Goal: Contribute content: Contribute content

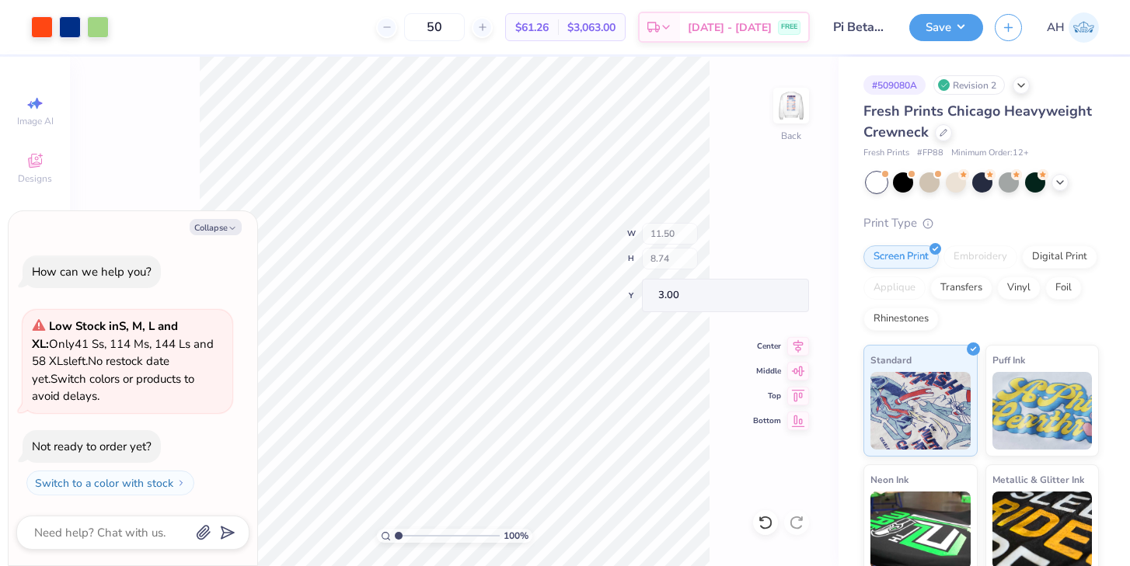
type textarea "x"
type input "1.76"
type input "9.43"
type textarea "x"
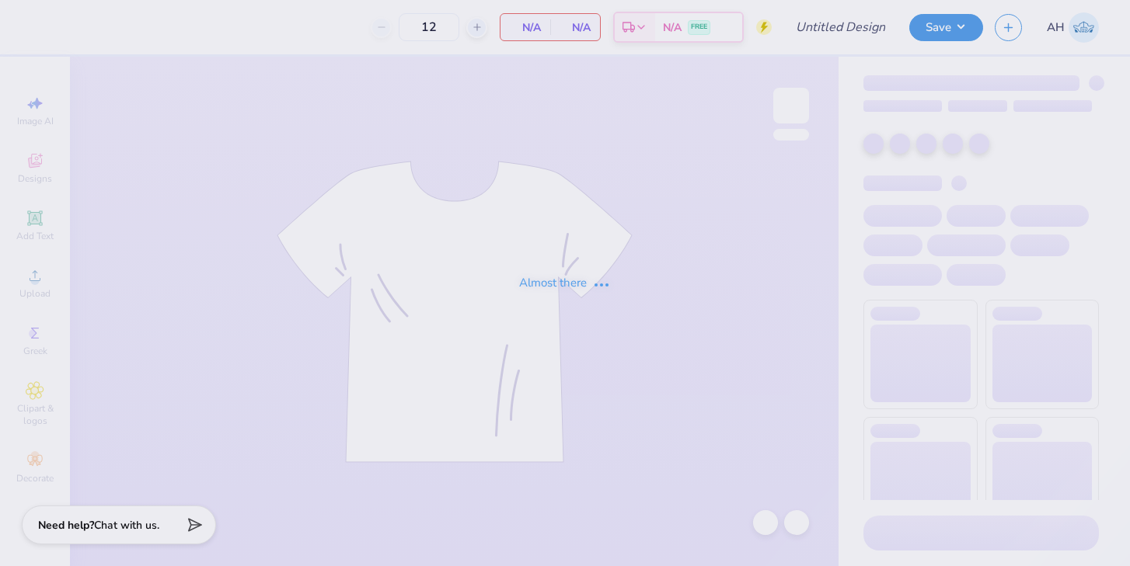
type input "50"
type input "DZ Alumni Tank"
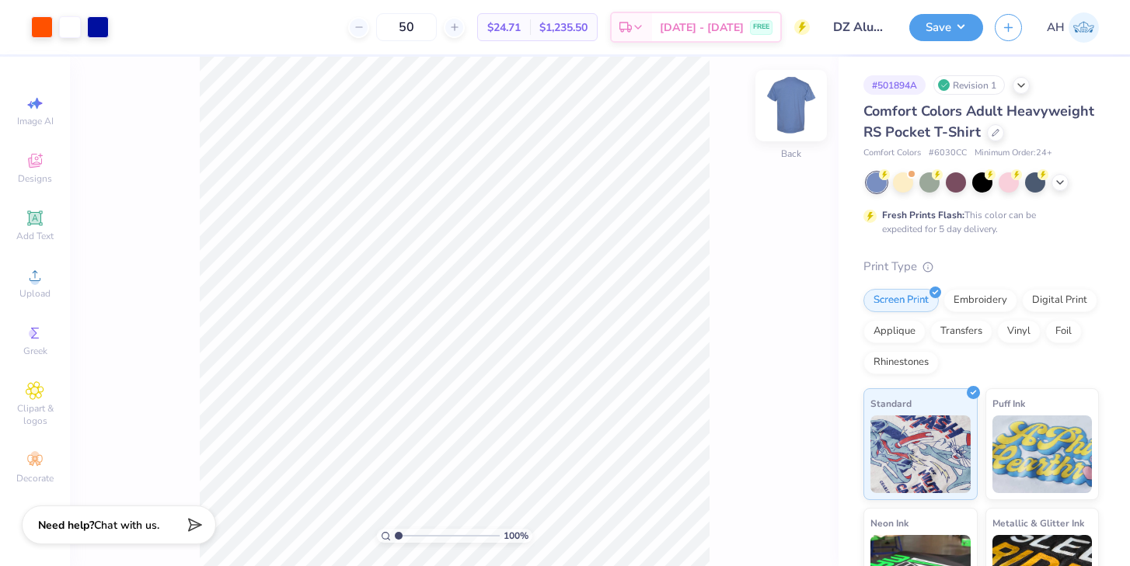
click at [797, 106] on img at bounding box center [791, 106] width 62 height 62
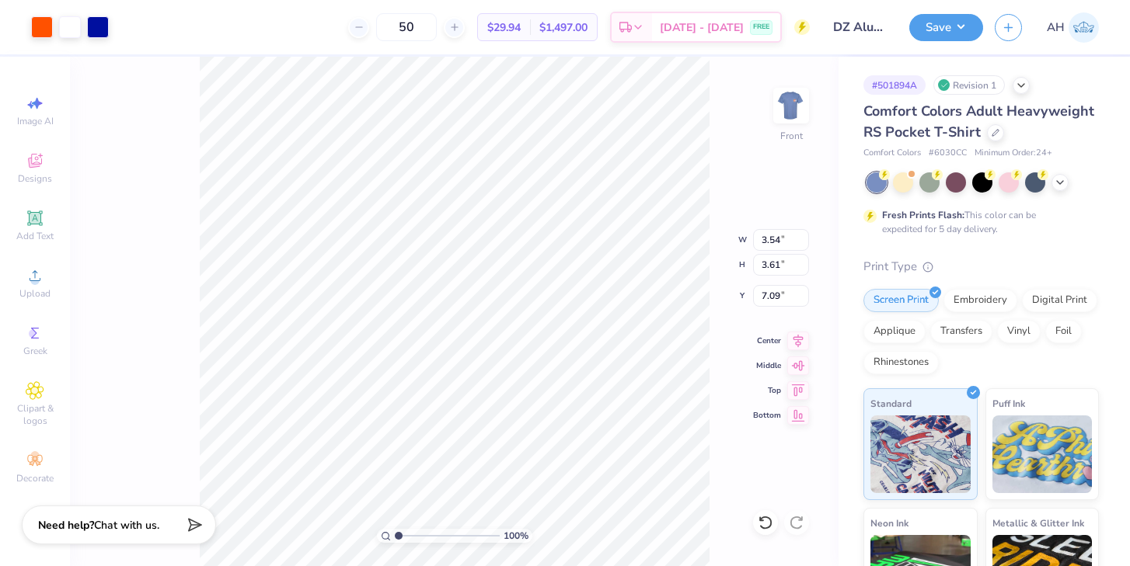
type input "7.59"
type input "8.04"
type input "8.19"
type input "3.01"
type input "7.15"
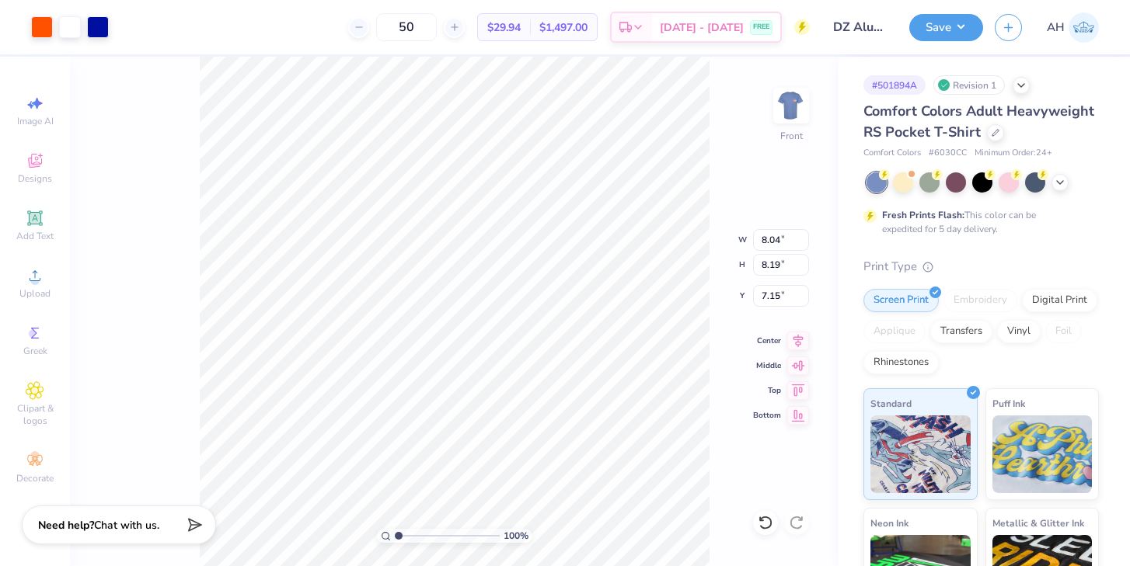
type input "12.52"
type input "12.76"
type input "3.00"
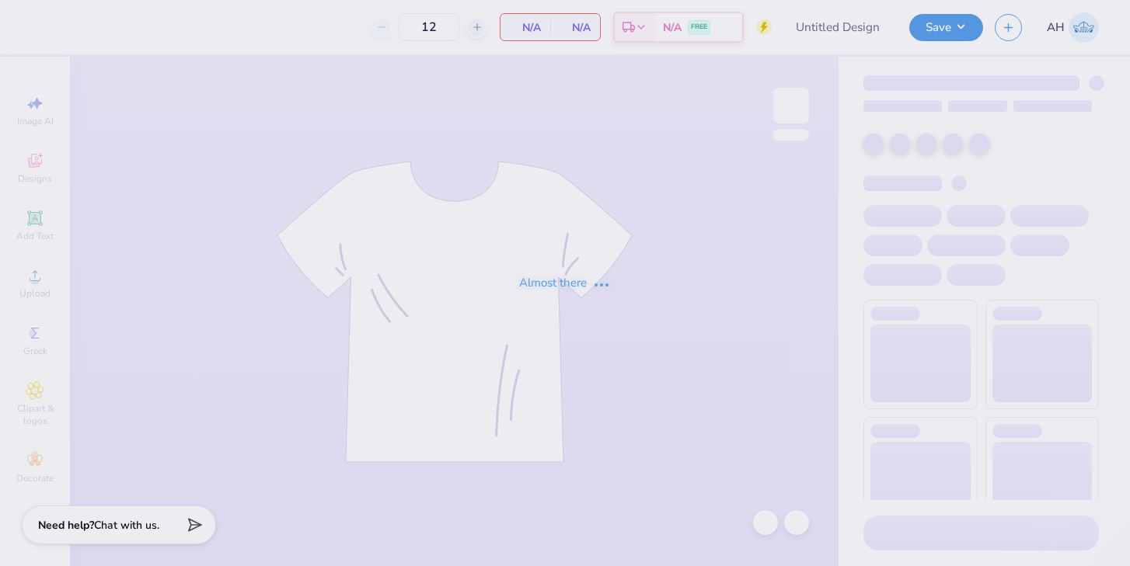
type input "DZ Alumni Tank"
type input "50"
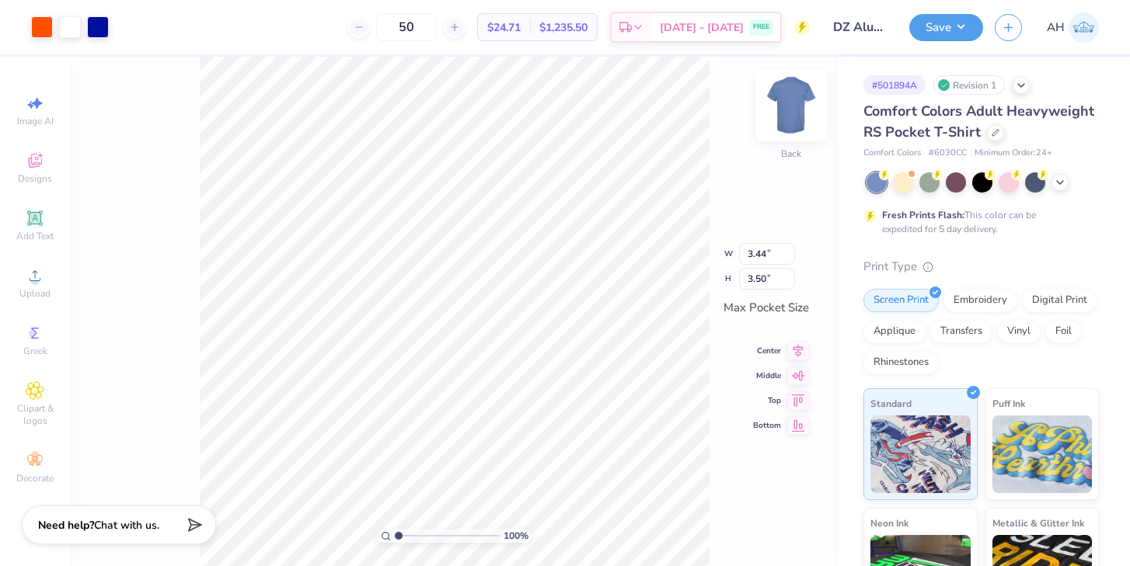
click at [790, 113] on img at bounding box center [791, 106] width 62 height 62
type input "7.29"
type input "7.22"
type input "7.36"
type input "4.19"
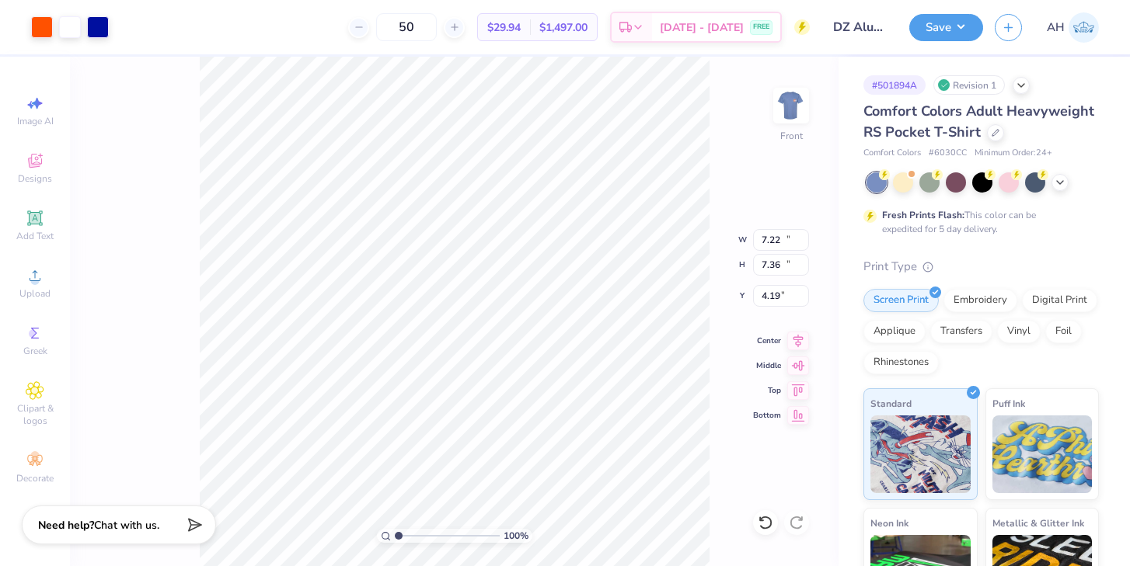
type input "10.68"
type input "10.88"
type input "3.37"
type input "11.87"
type input "12.09"
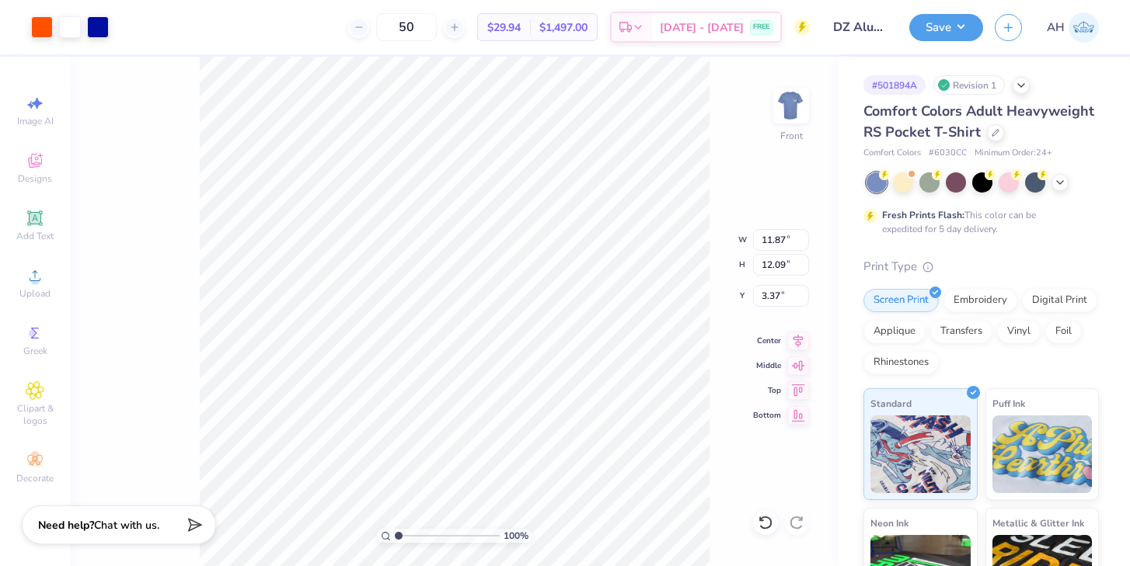
type input "3.00"
type input "12.87"
type input "13.11"
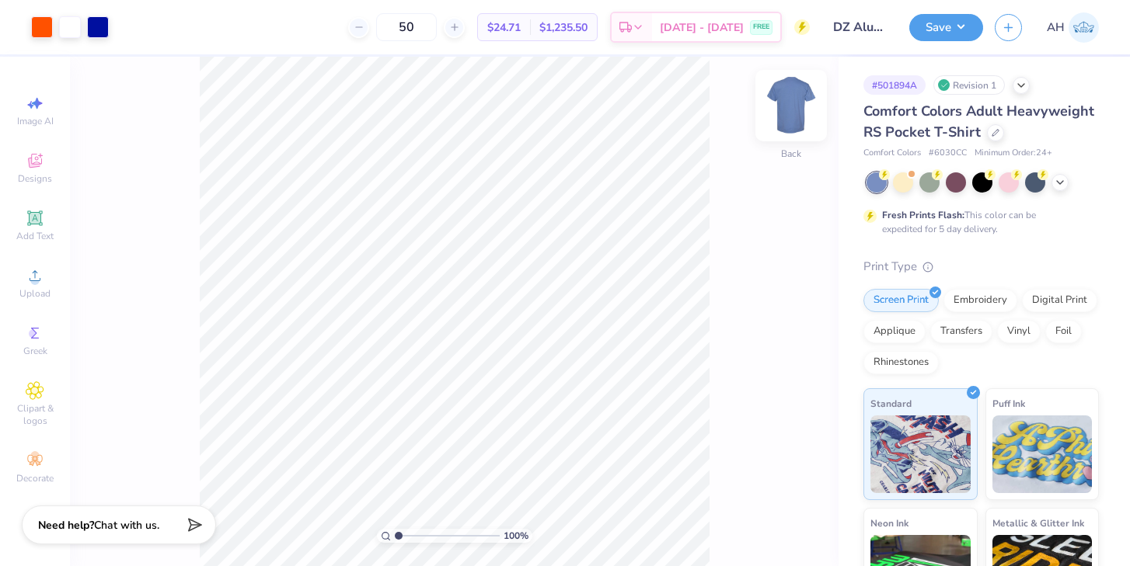
click at [796, 106] on img at bounding box center [791, 106] width 62 height 62
click at [786, 102] on img at bounding box center [791, 106] width 62 height 62
click at [799, 116] on img at bounding box center [791, 106] width 62 height 62
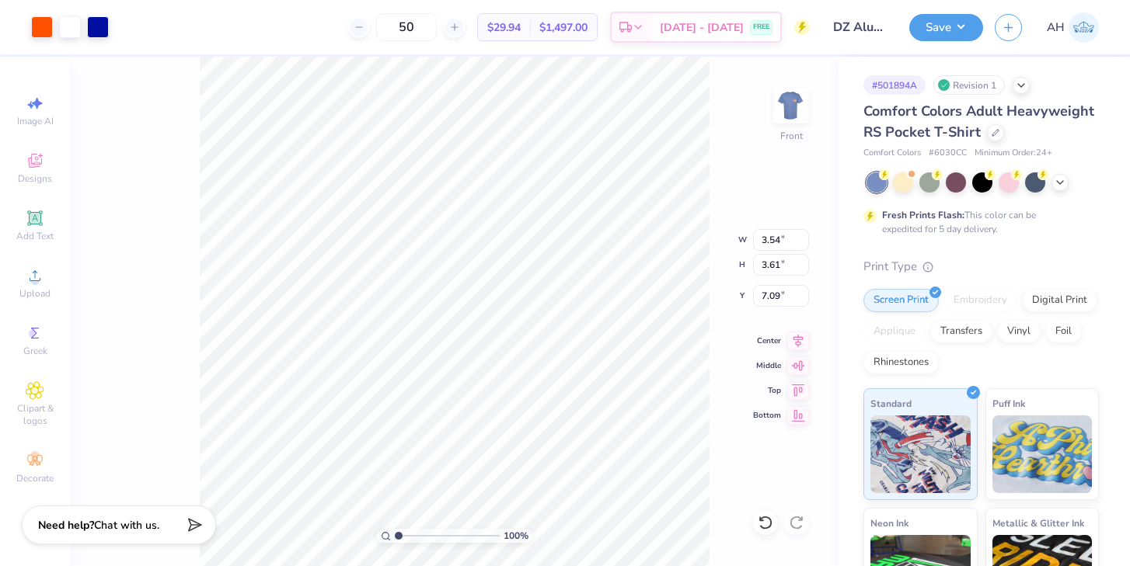
type input "12.13"
type input "12.36"
type input "3.00"
type input "12.81"
type input "13.05"
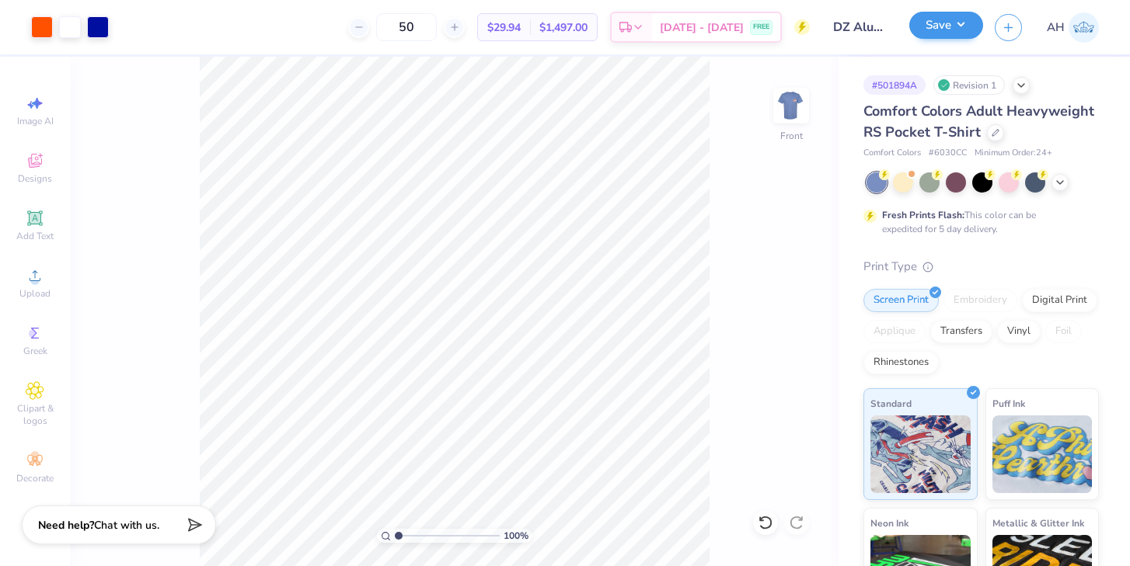
click at [943, 30] on button "Save" at bounding box center [946, 25] width 74 height 27
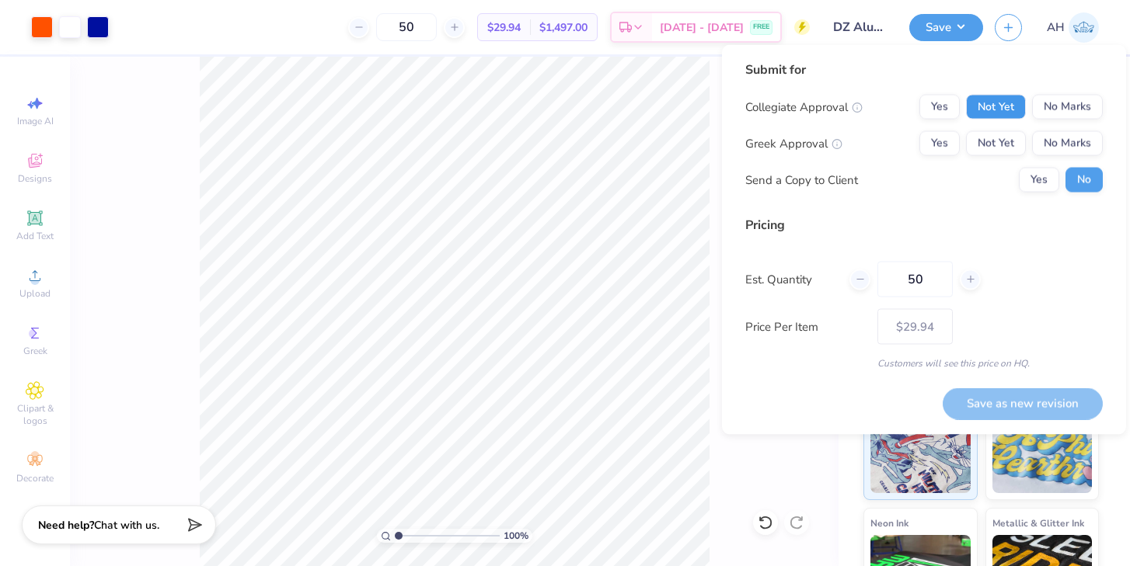
click at [995, 107] on button "Not Yet" at bounding box center [996, 107] width 60 height 25
click at [995, 144] on button "Not Yet" at bounding box center [996, 143] width 60 height 25
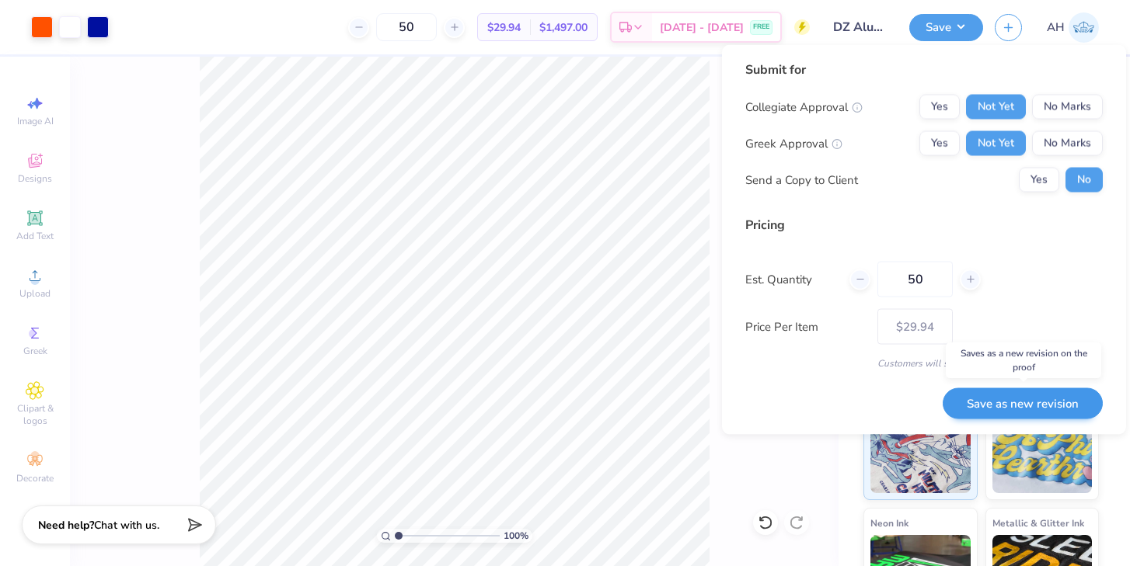
click at [1002, 406] on button "Save as new revision" at bounding box center [1023, 404] width 160 height 32
type input "$29.94"
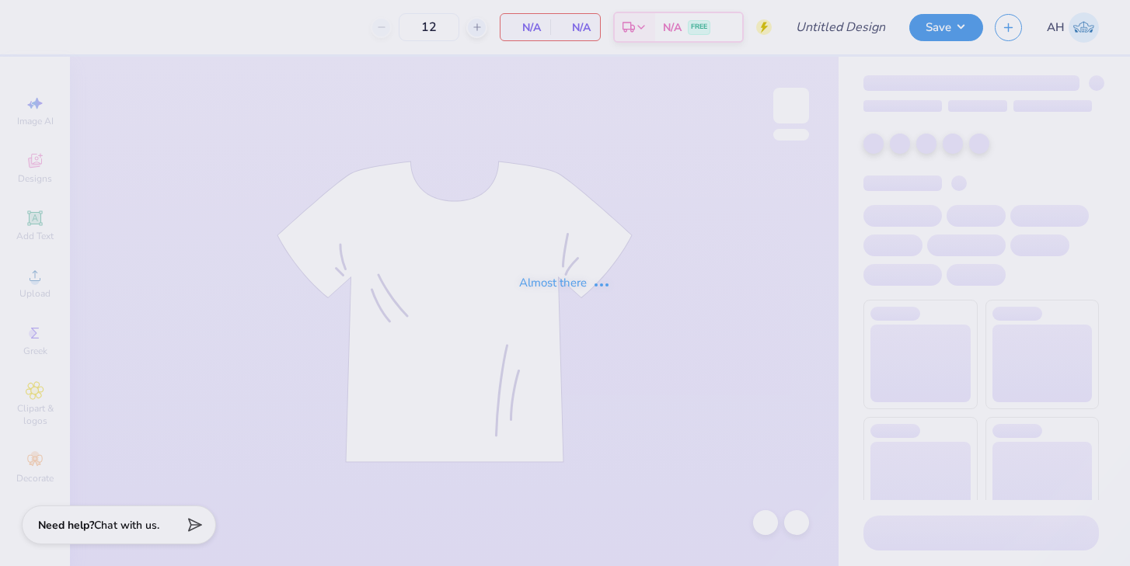
type input "50"
type input "DZ Alumni Tank"
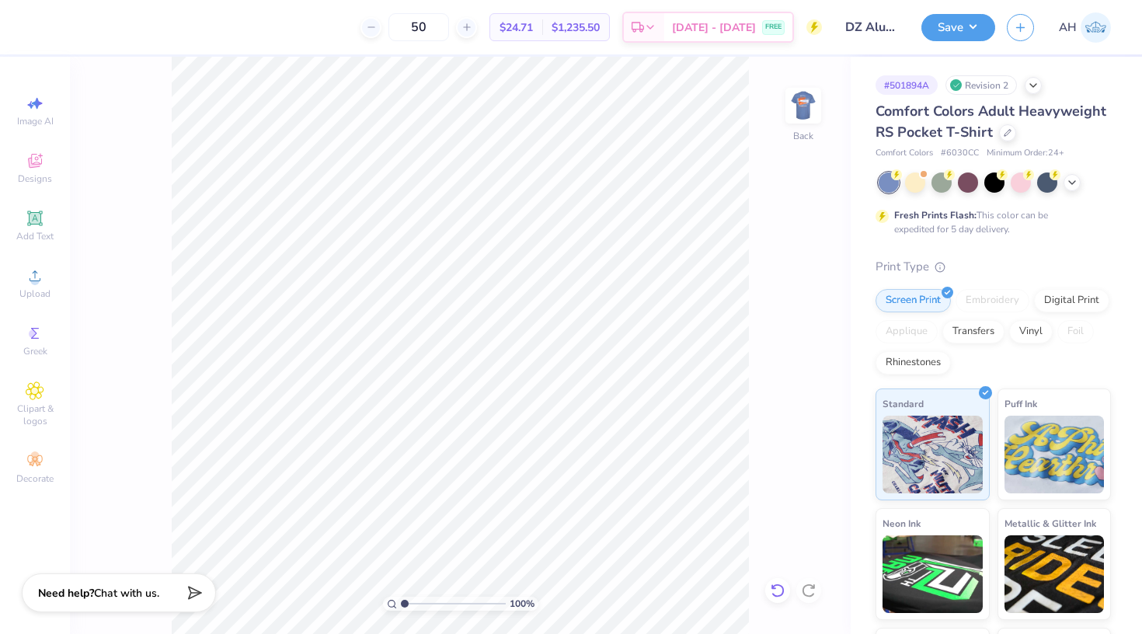
click at [775, 566] on icon at bounding box center [778, 591] width 16 height 16
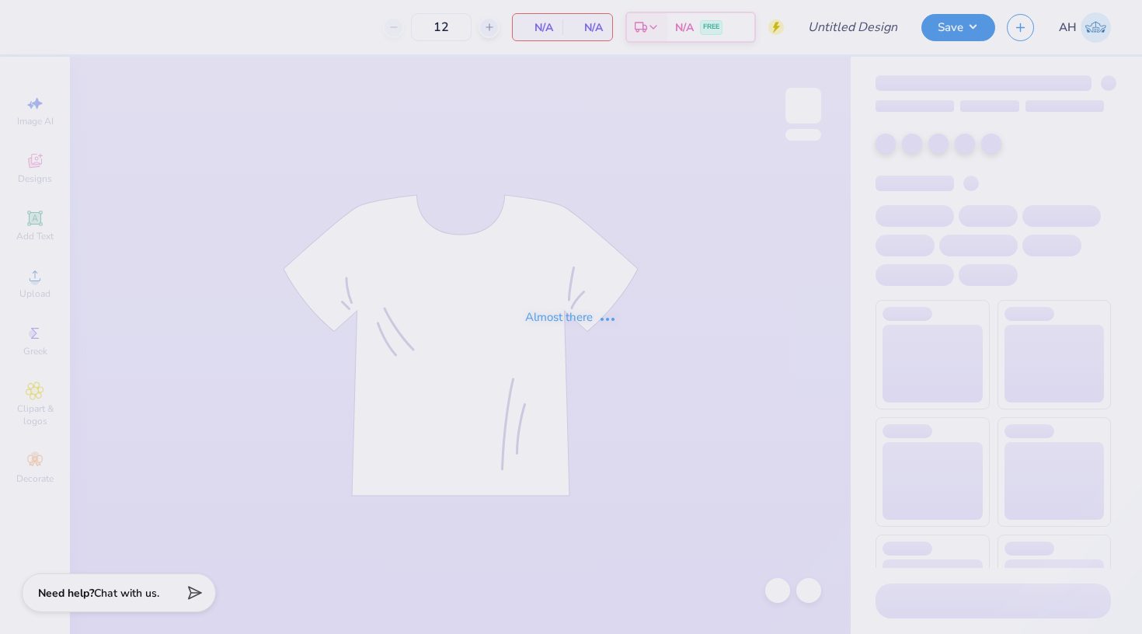
type input "DZ Alumni Tank"
type input "50"
